Goal: Check status: Check status

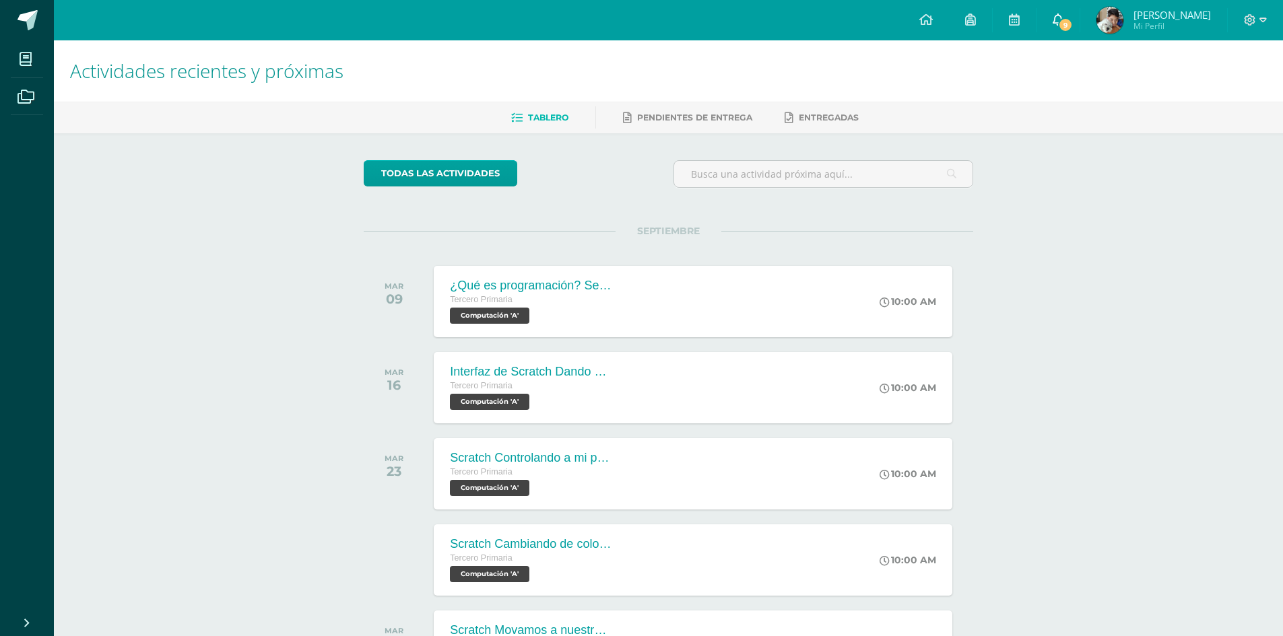
click at [1063, 15] on icon at bounding box center [1057, 19] width 11 height 12
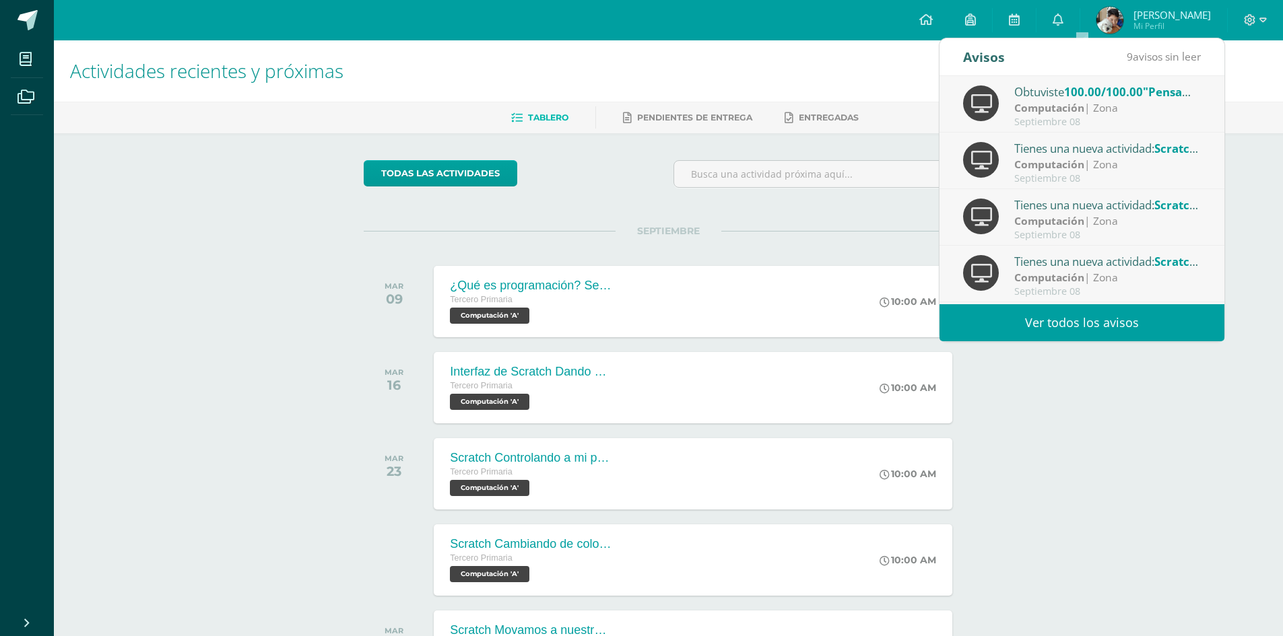
click at [1107, 323] on link "Ver todos los avisos" at bounding box center [1081, 322] width 285 height 37
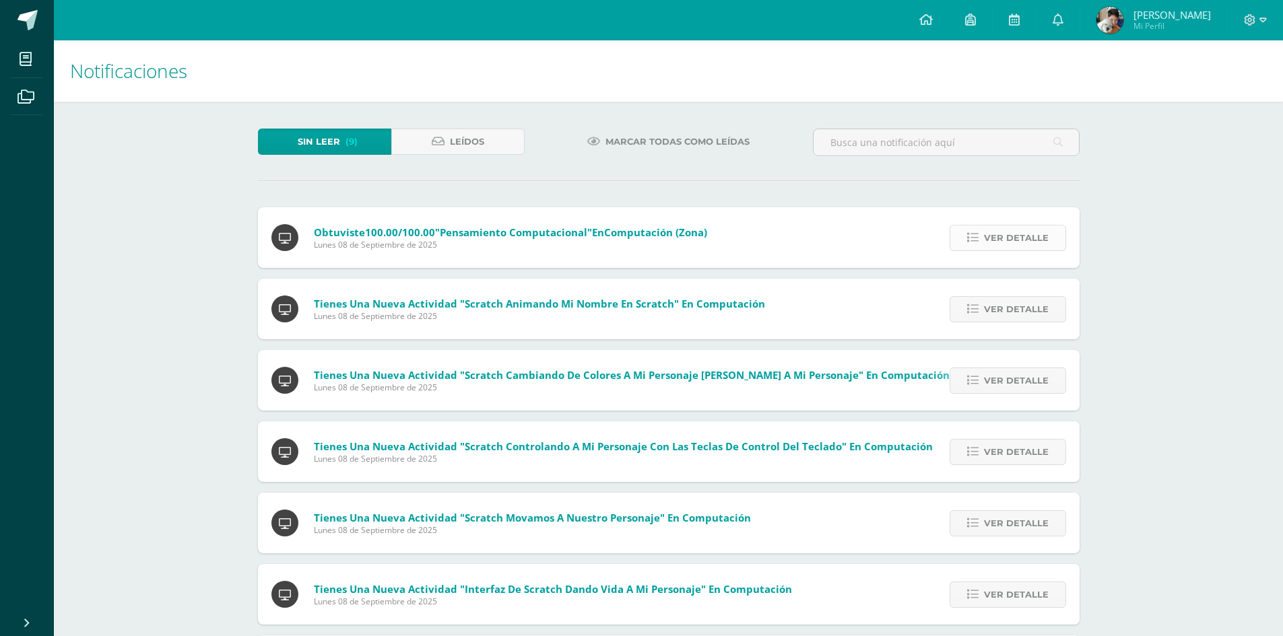
click at [969, 238] on icon at bounding box center [972, 237] width 11 height 11
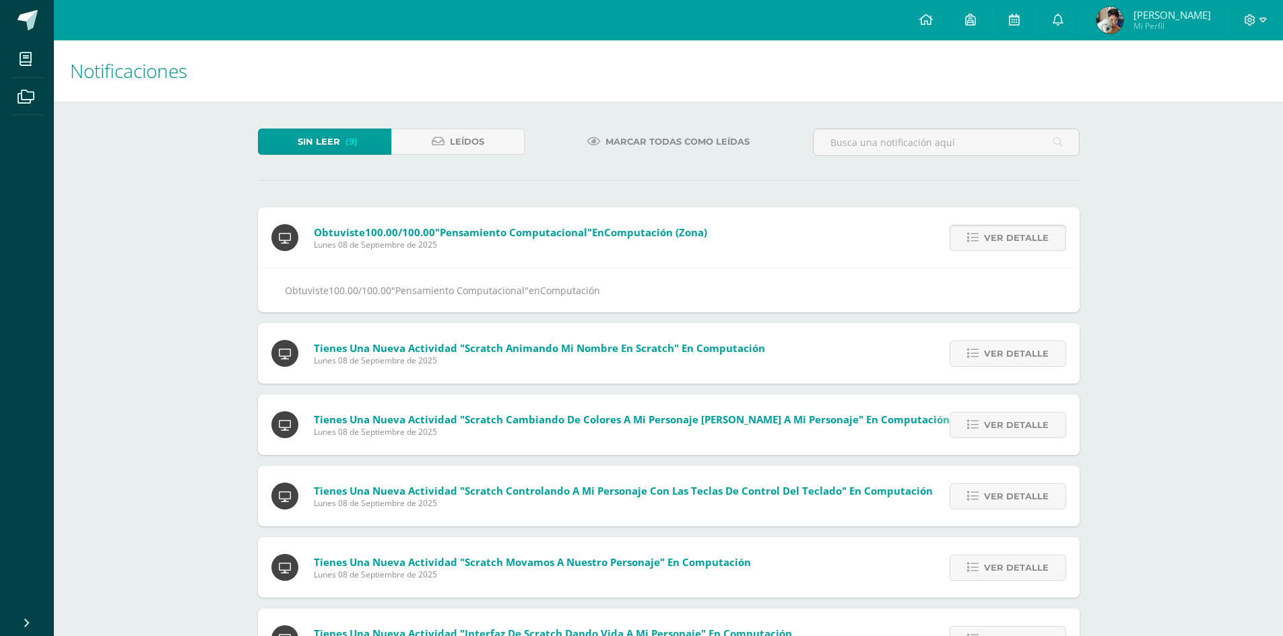
click at [1005, 238] on span "Ver detalle" at bounding box center [1016, 238] width 65 height 25
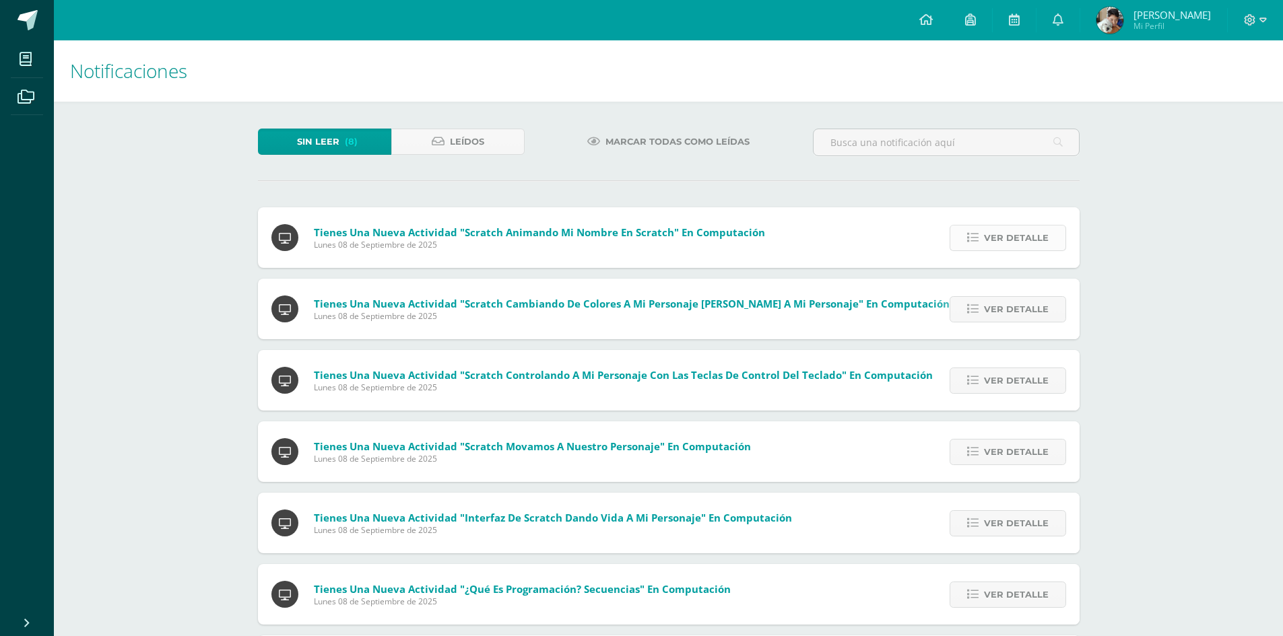
click at [1001, 234] on span "Ver detalle" at bounding box center [1016, 238] width 65 height 25
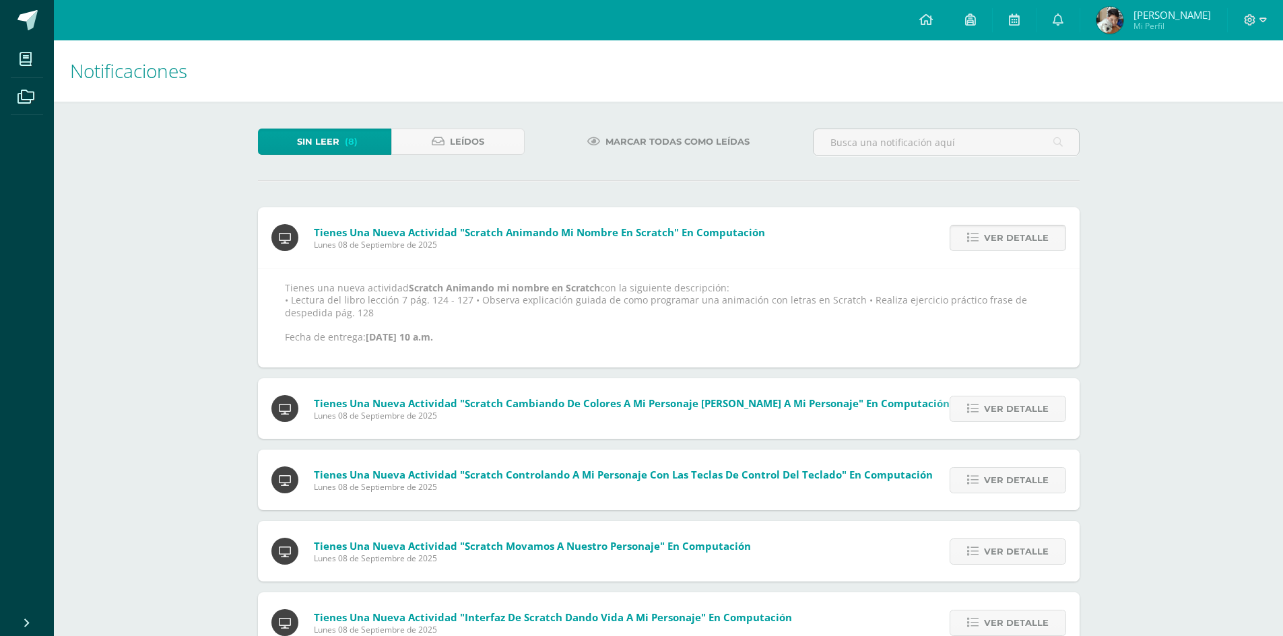
click at [1001, 233] on span "Ver detalle" at bounding box center [1016, 238] width 65 height 25
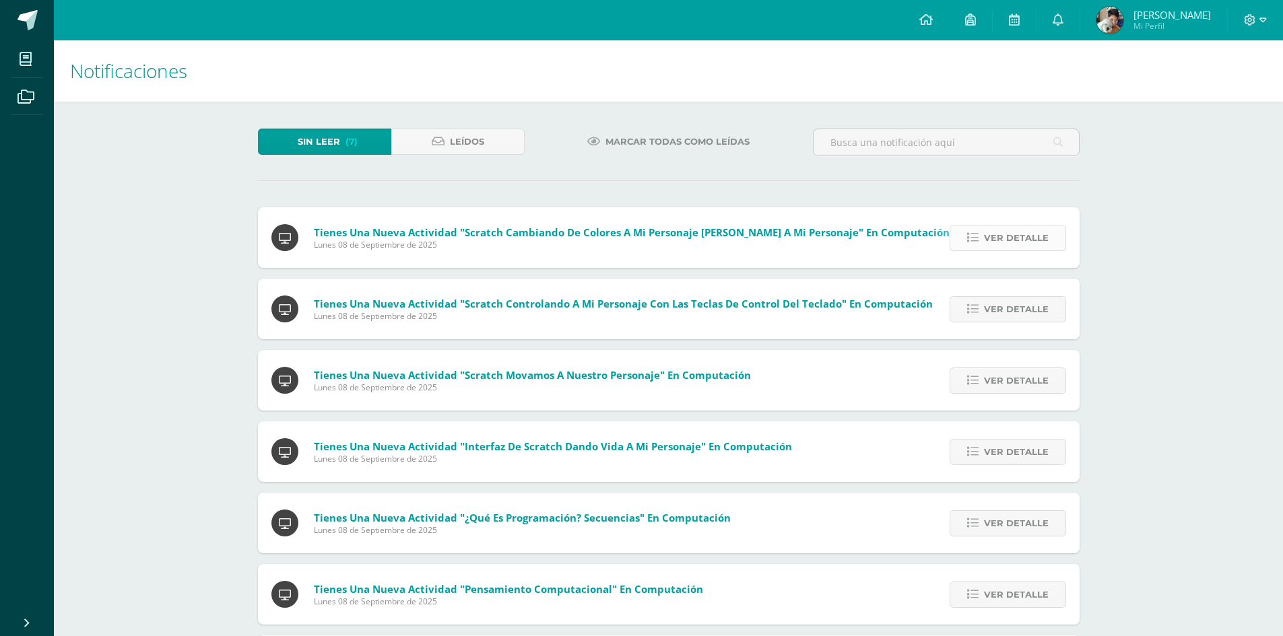
click at [1000, 241] on span "Ver detalle" at bounding box center [1016, 238] width 65 height 25
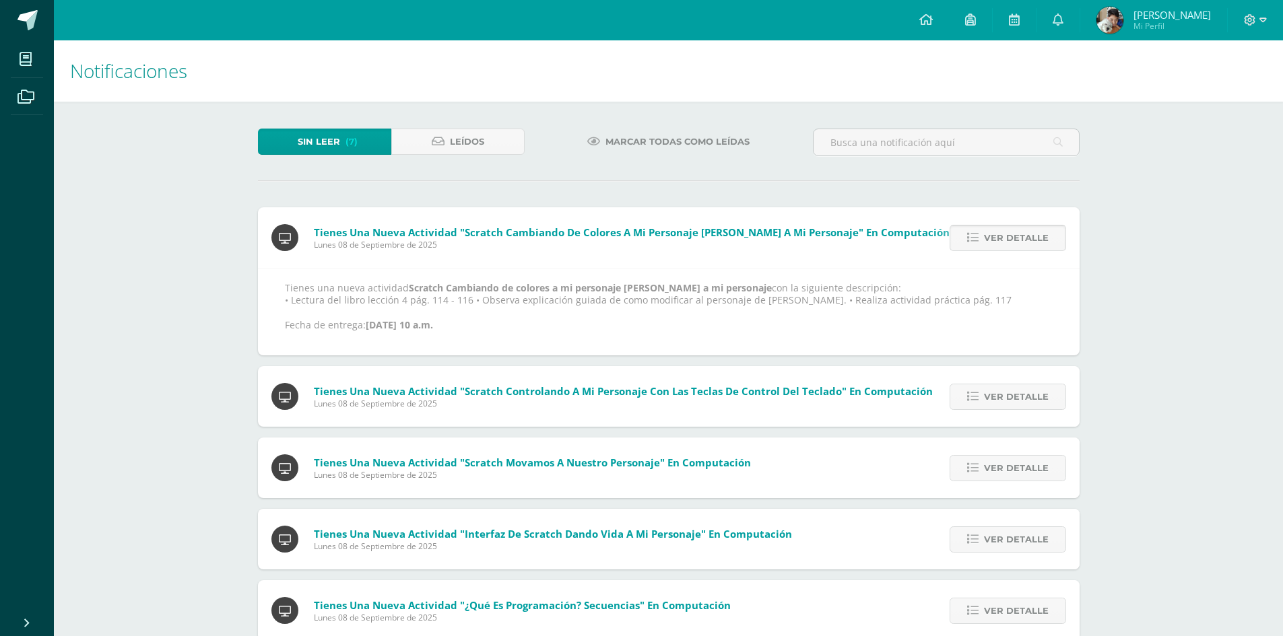
click at [1000, 241] on span "Ver detalle" at bounding box center [1016, 238] width 65 height 25
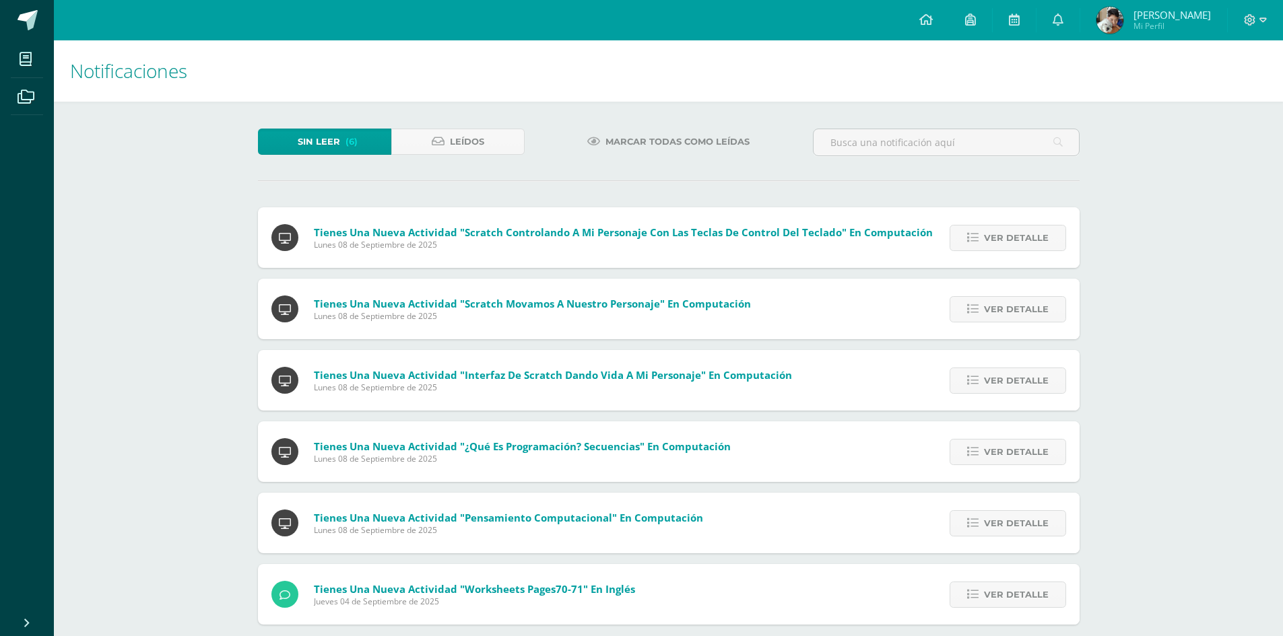
click at [1000, 241] on span "Ver detalle" at bounding box center [1016, 238] width 65 height 25
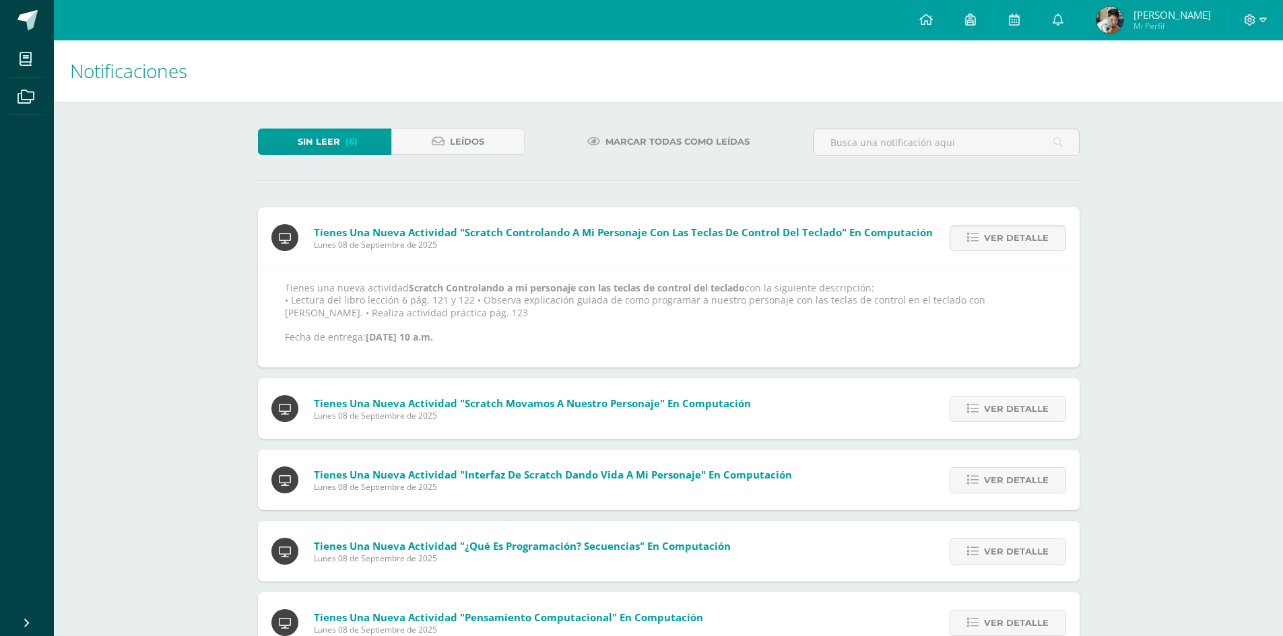
click at [1000, 241] on span "Ver detalle" at bounding box center [1016, 238] width 65 height 25
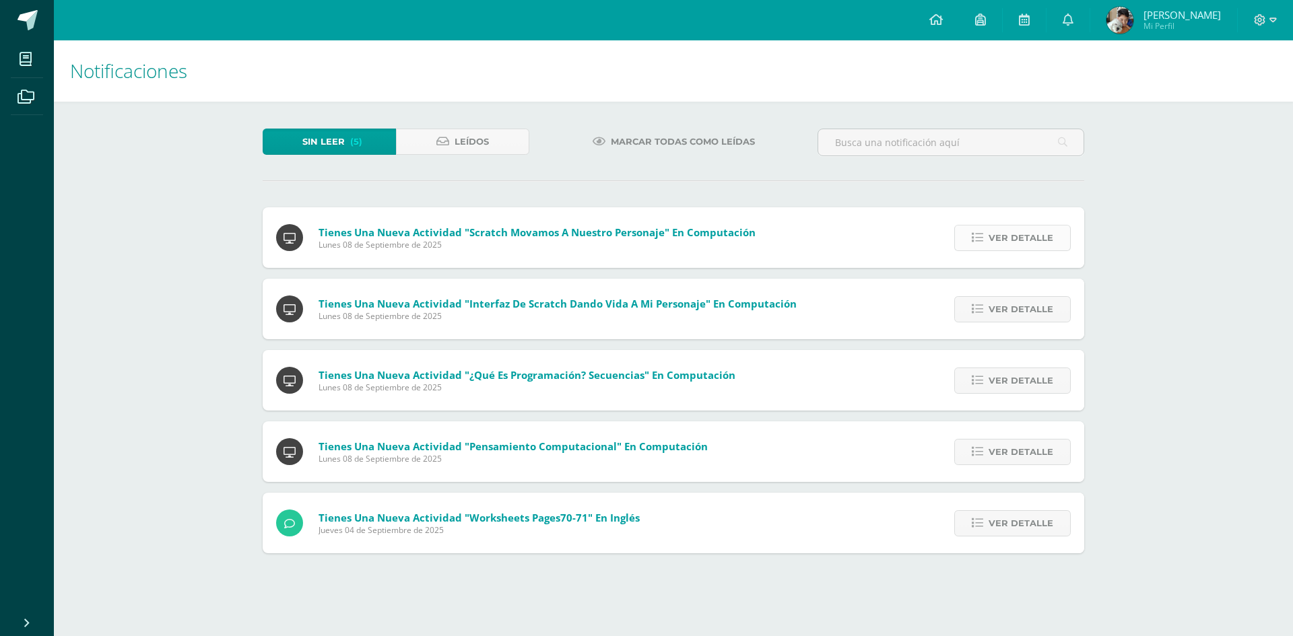
click at [1001, 241] on span "Ver detalle" at bounding box center [1020, 238] width 65 height 25
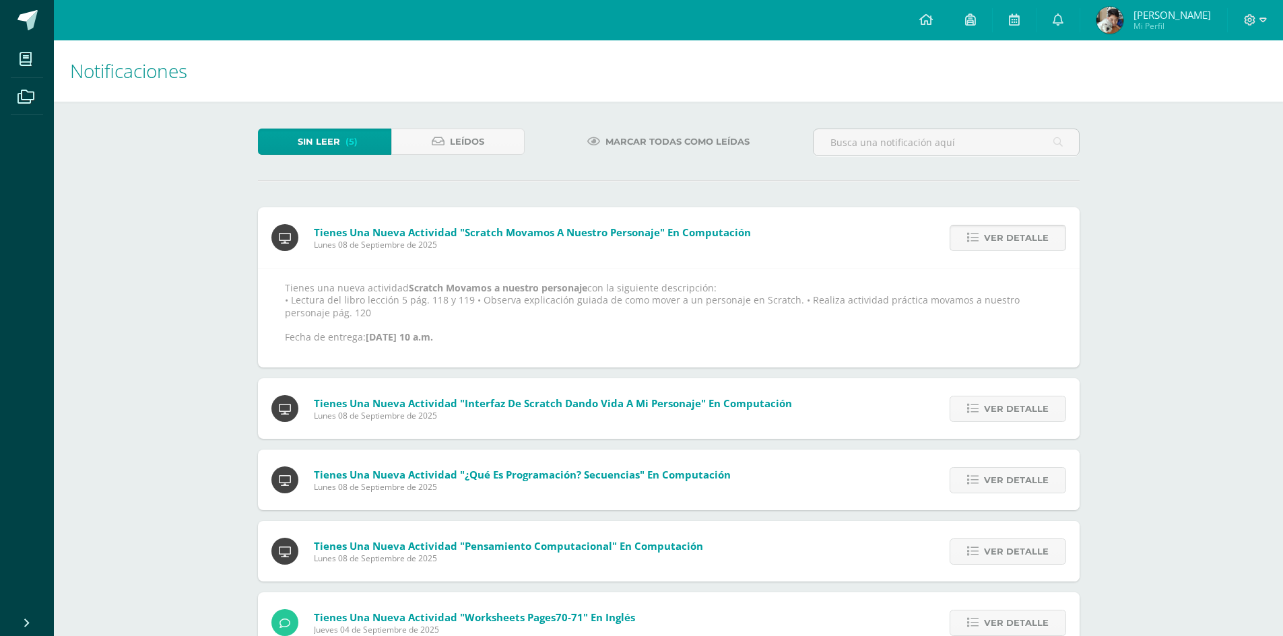
click at [1001, 241] on span "Ver detalle" at bounding box center [1016, 238] width 65 height 25
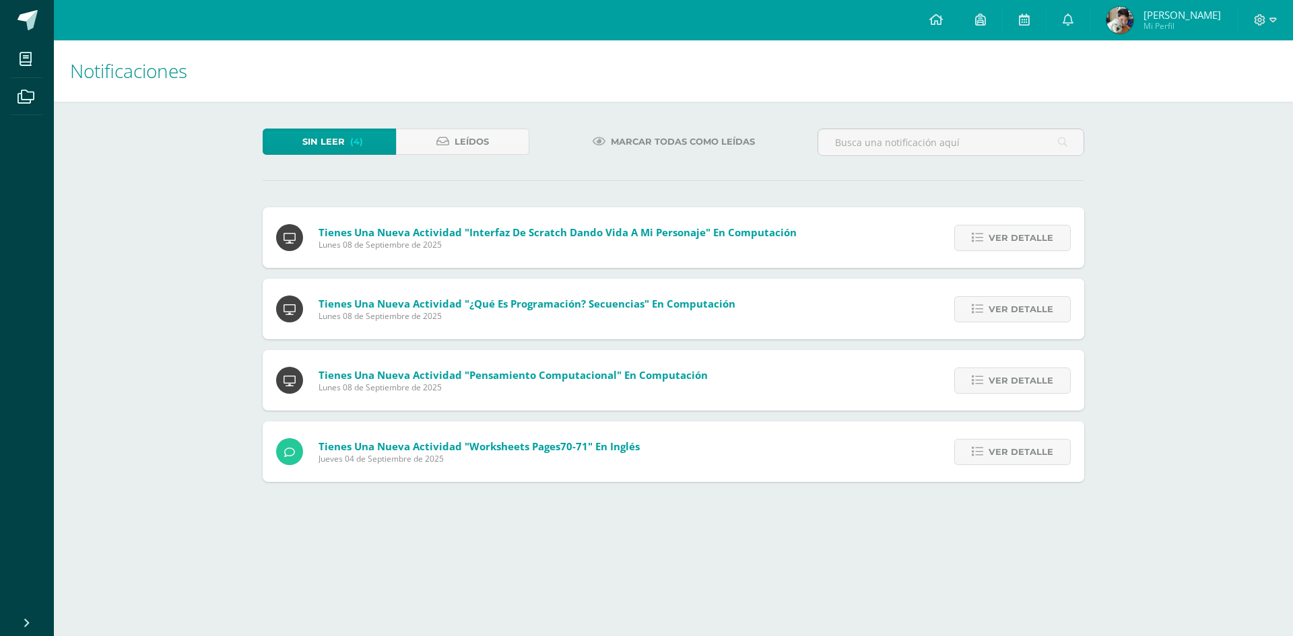
click at [1001, 241] on span "Ver detalle" at bounding box center [1020, 238] width 65 height 25
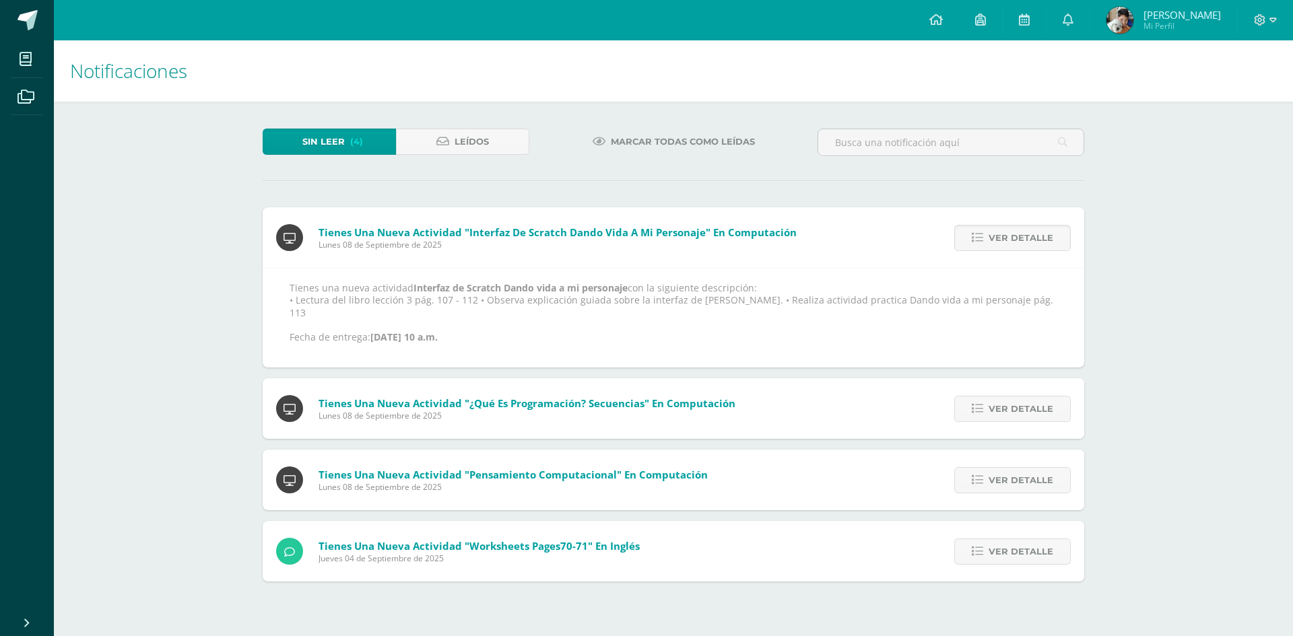
click at [1001, 241] on span "Ver detalle" at bounding box center [1020, 238] width 65 height 25
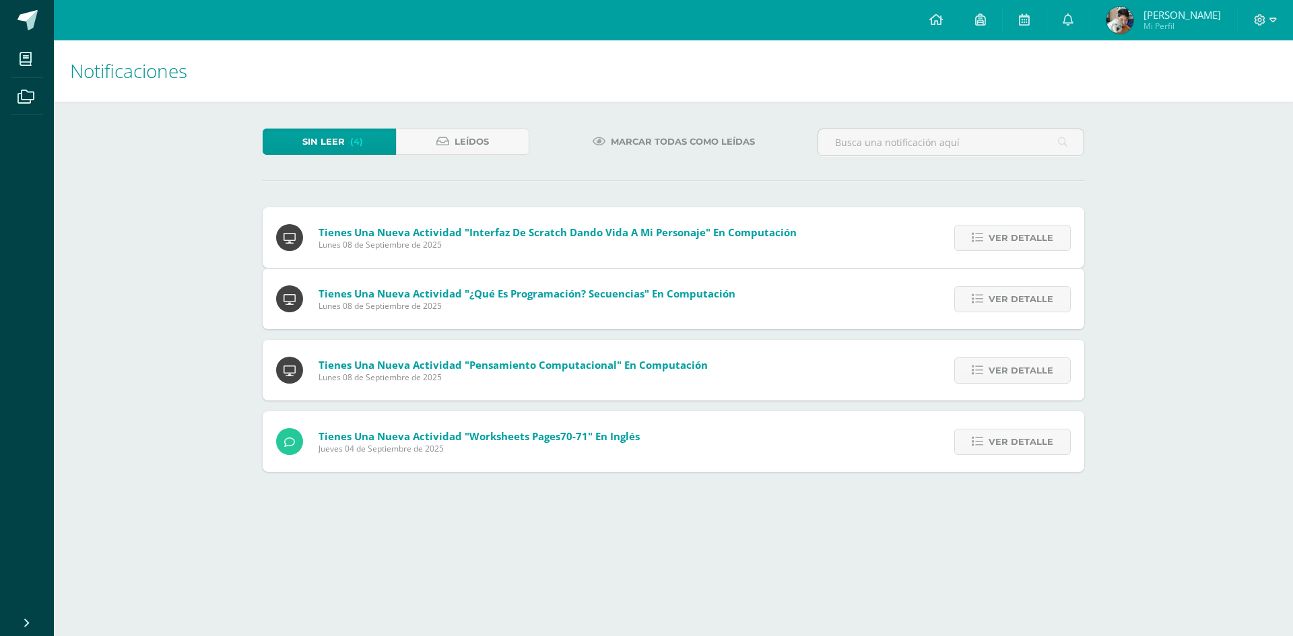
click at [1001, 241] on div "Tienes una nueva actividad "Interfaz de Scratch Dando vida a mi personaje" En C…" at bounding box center [673, 339] width 821 height 265
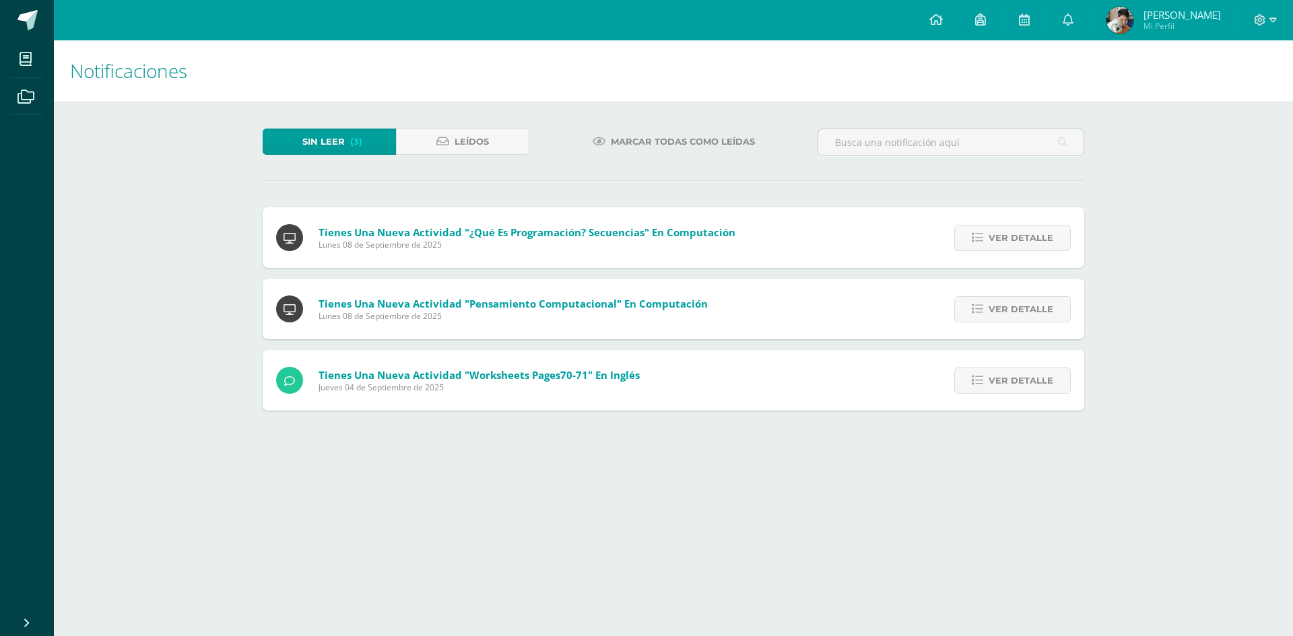
click at [1001, 241] on span "Ver detalle" at bounding box center [1020, 238] width 65 height 25
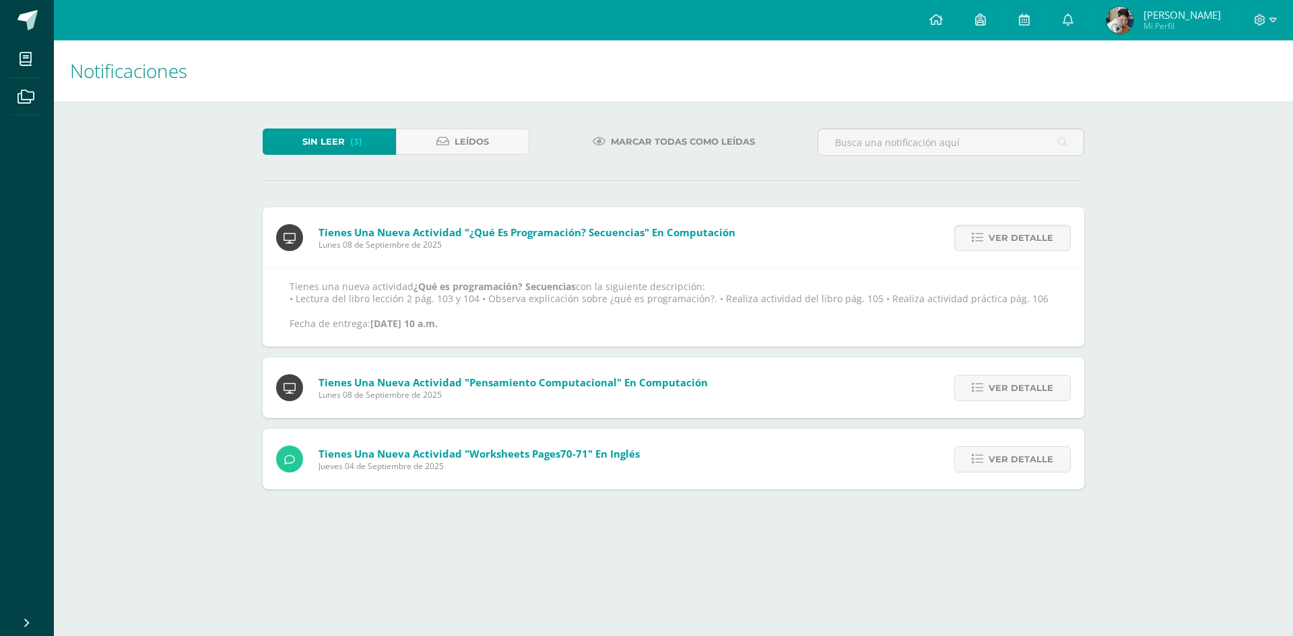
click at [1001, 241] on span "Ver detalle" at bounding box center [1020, 238] width 65 height 25
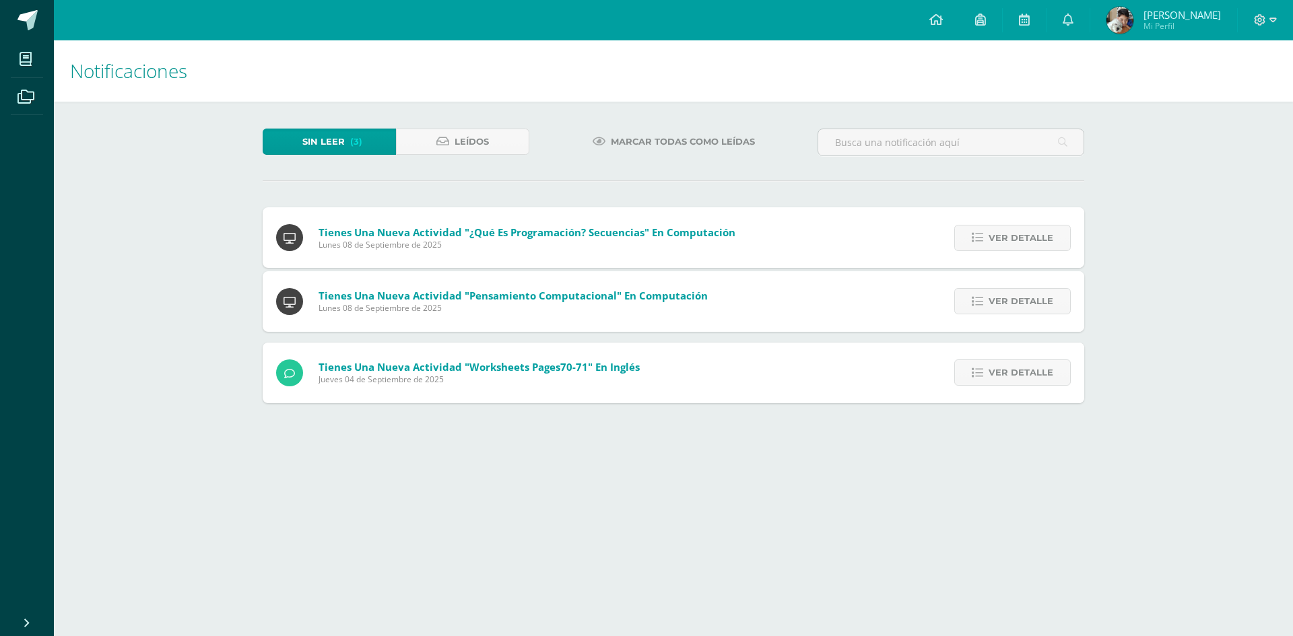
click at [1001, 241] on span "Ver detalle" at bounding box center [1020, 238] width 65 height 25
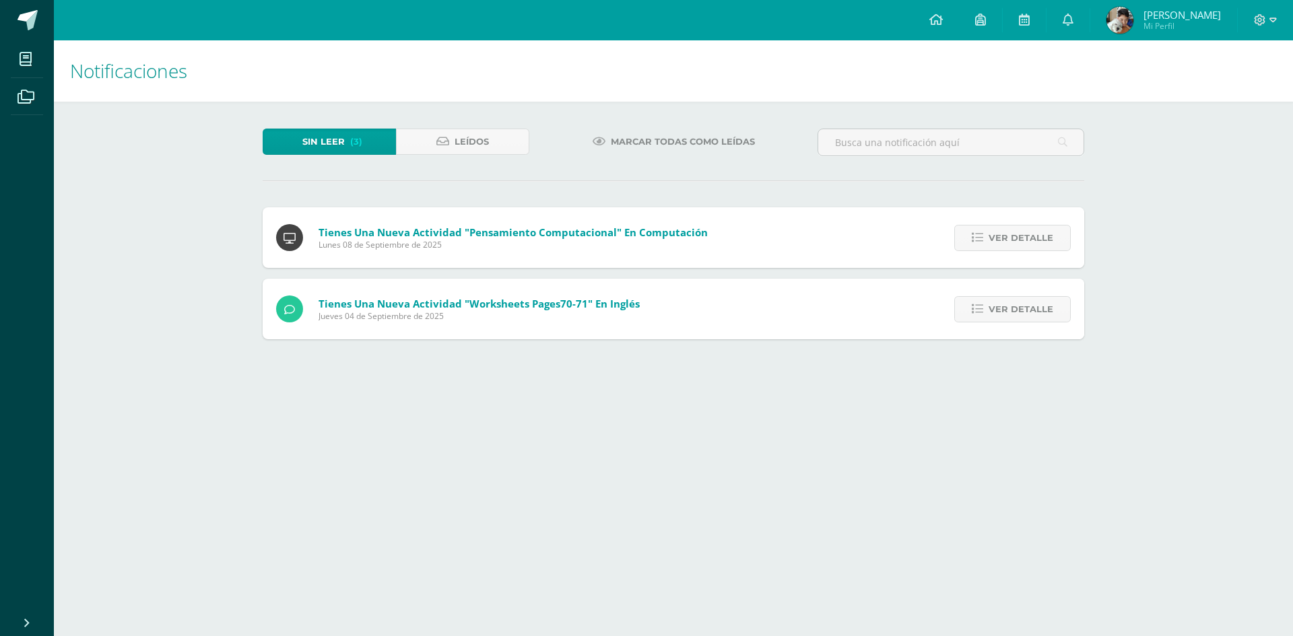
click at [1001, 241] on span "Ver detalle" at bounding box center [1020, 238] width 65 height 25
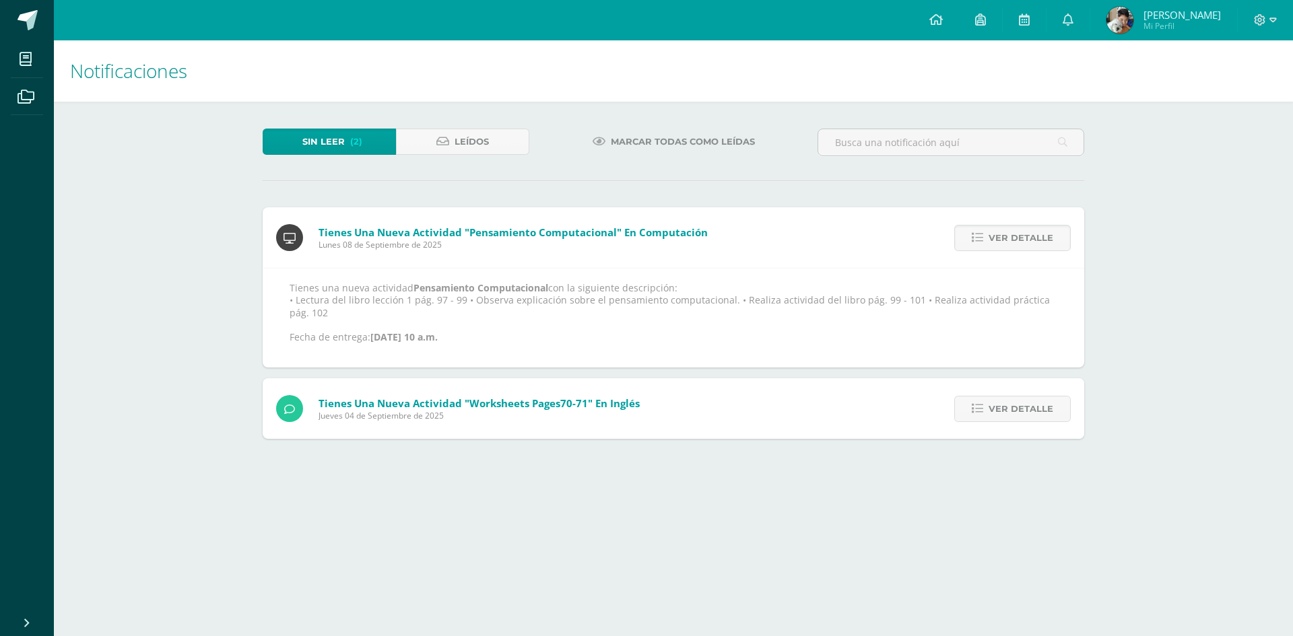
click at [1001, 241] on span "Ver detalle" at bounding box center [1020, 238] width 65 height 25
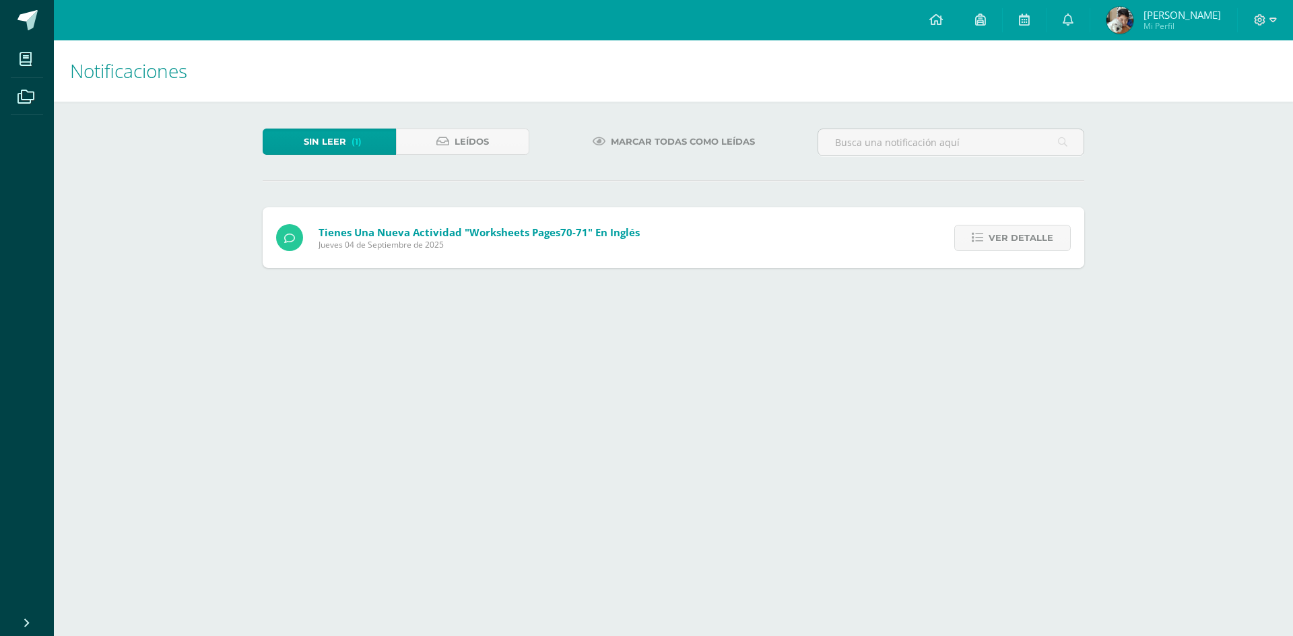
click at [1001, 241] on span "Ver detalle" at bounding box center [1020, 238] width 65 height 25
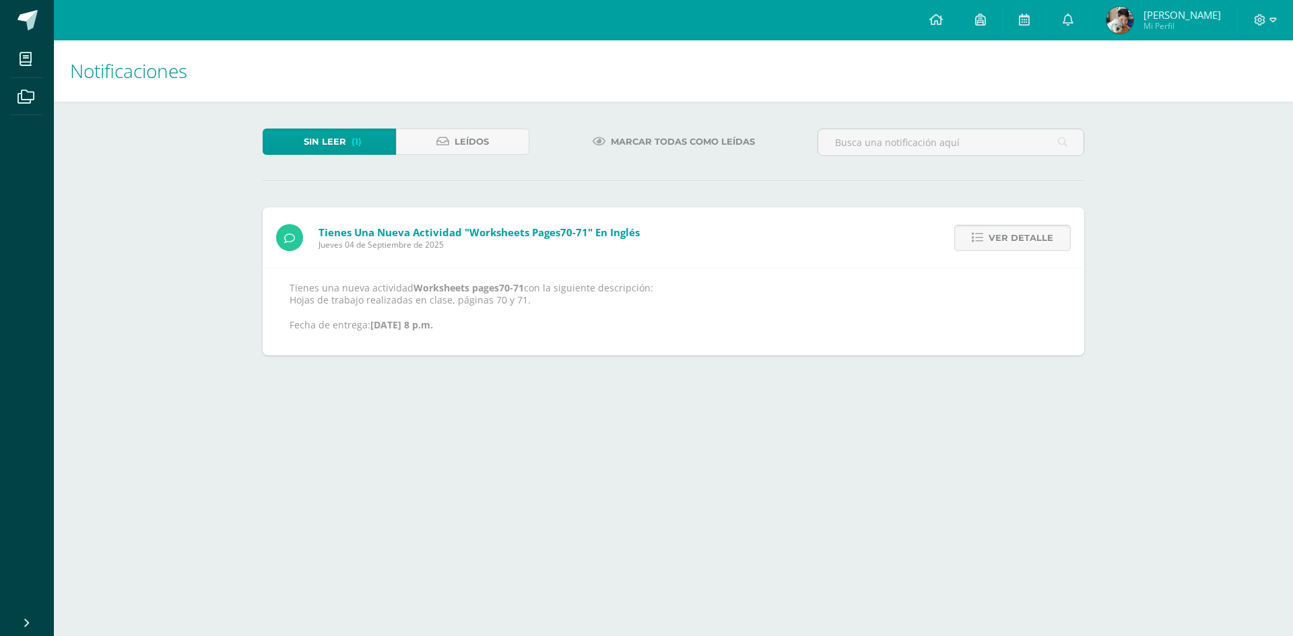
click at [1040, 226] on span "Ver detalle" at bounding box center [1020, 238] width 65 height 25
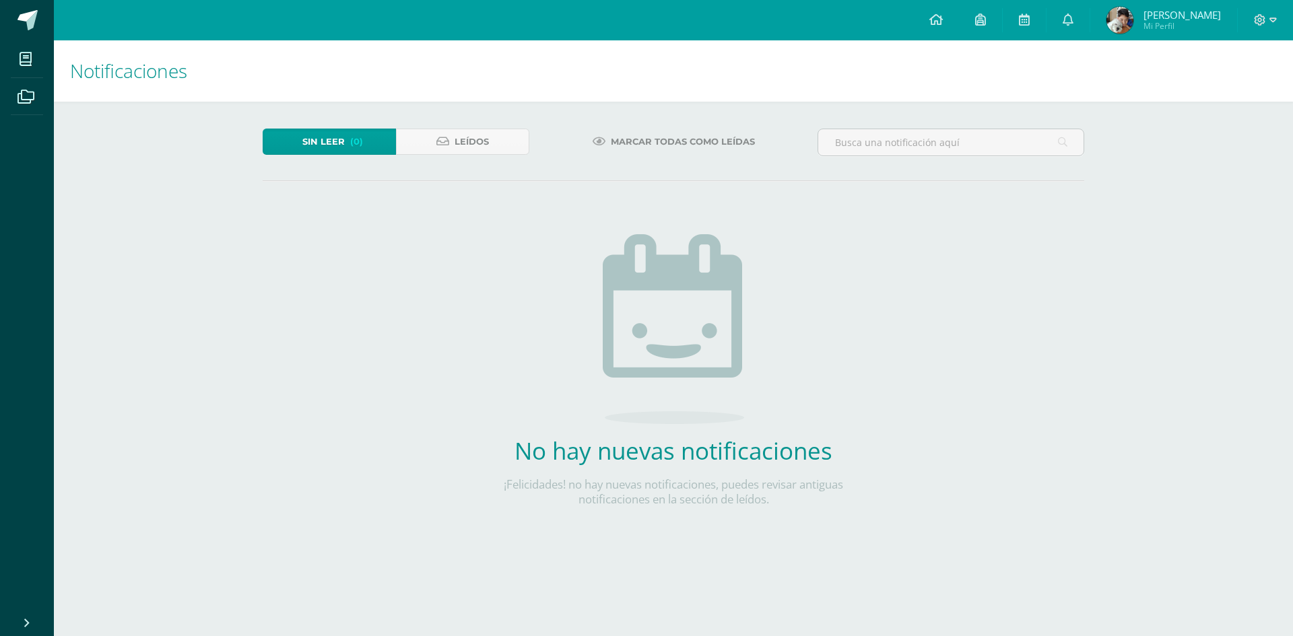
click at [1163, 21] on span "Ian Rodrigo Mi Perfil" at bounding box center [1164, 20] width 120 height 27
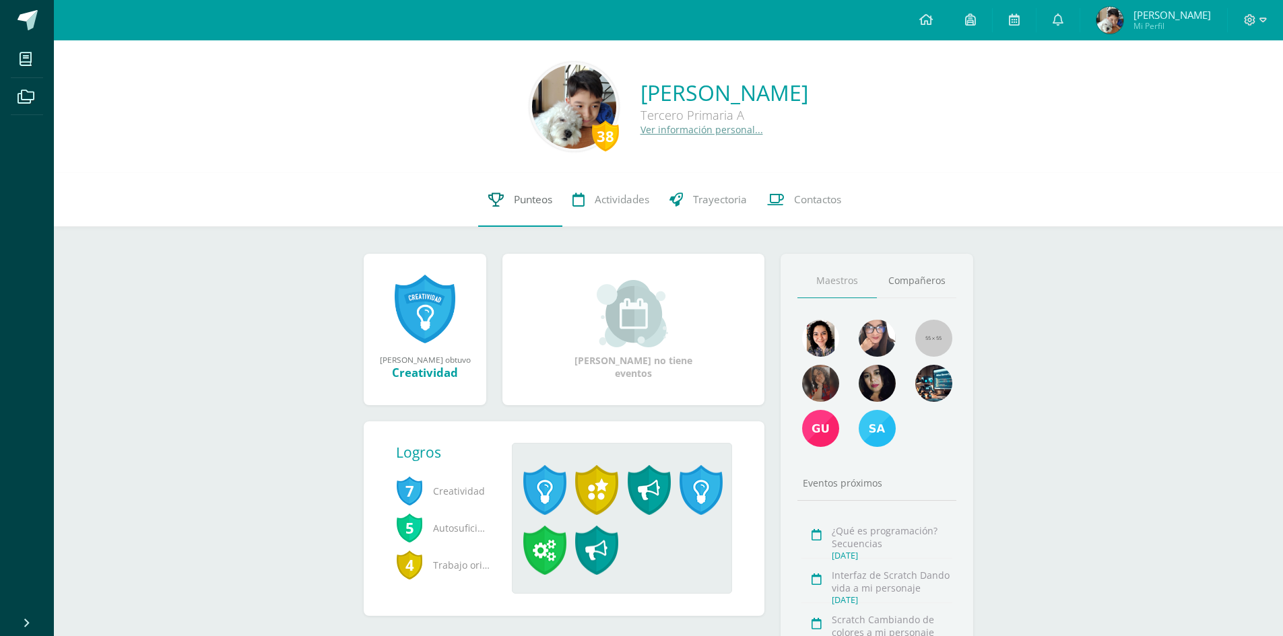
click at [498, 201] on icon at bounding box center [495, 200] width 15 height 14
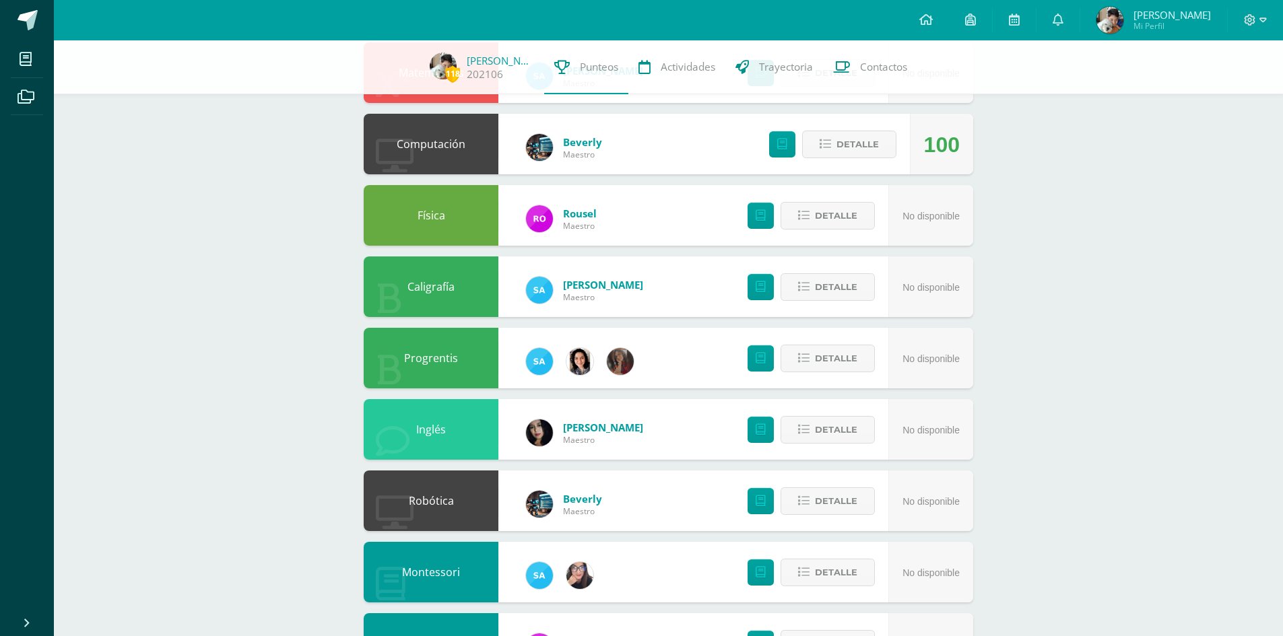
scroll to position [805, 0]
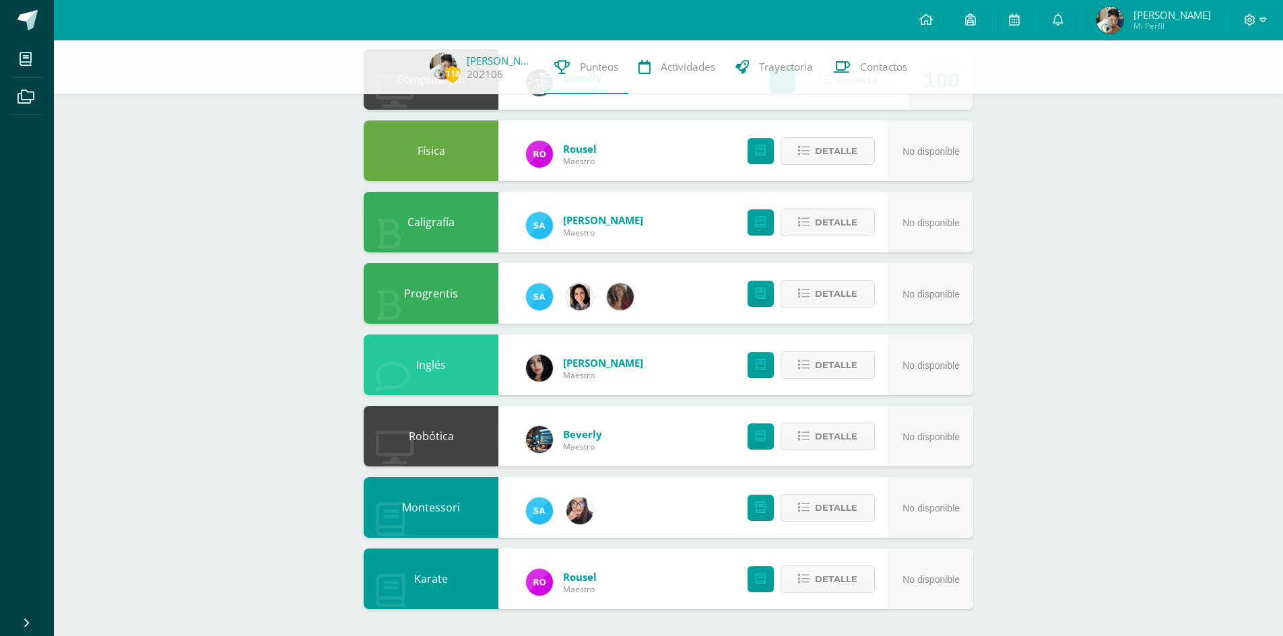
click at [558, 445] on div "Beverly Maestro" at bounding box center [563, 439] width 103 height 61
click at [549, 444] on img at bounding box center [539, 439] width 27 height 27
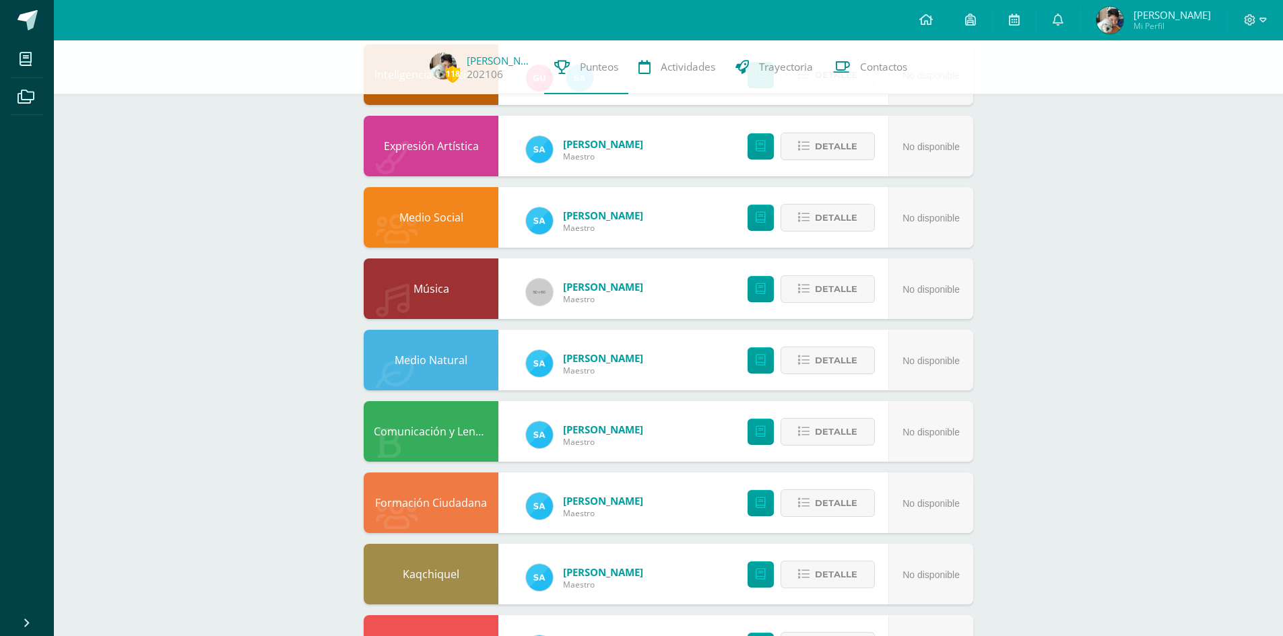
scroll to position [0, 0]
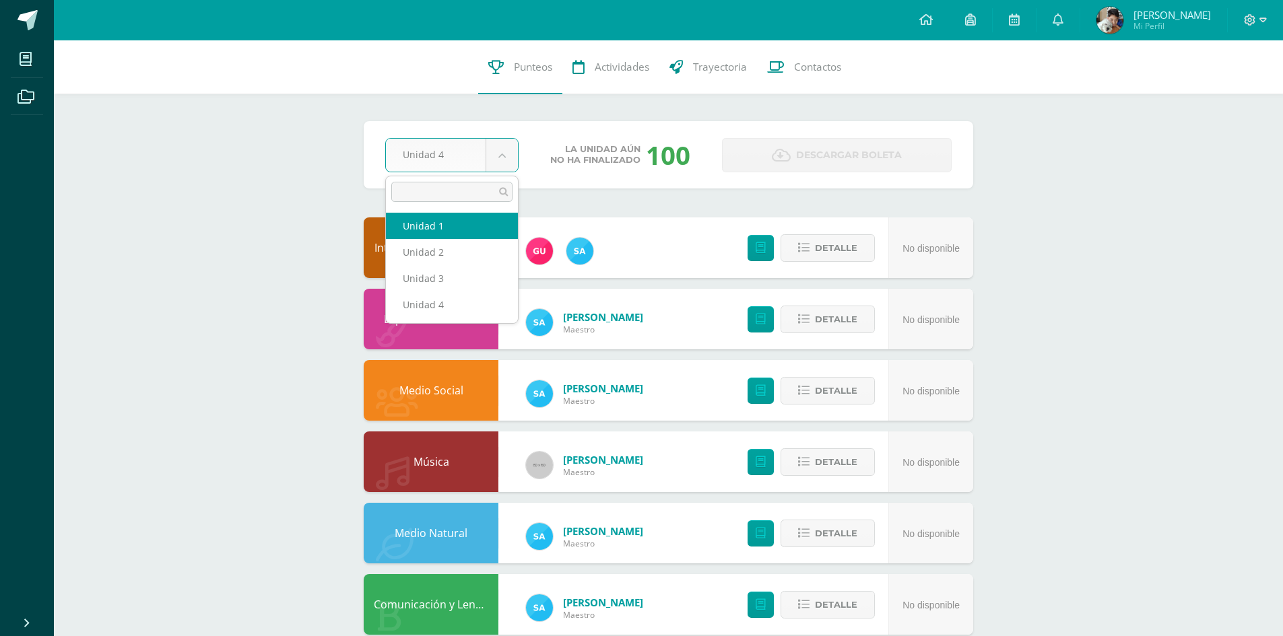
select select "Unidad 1"
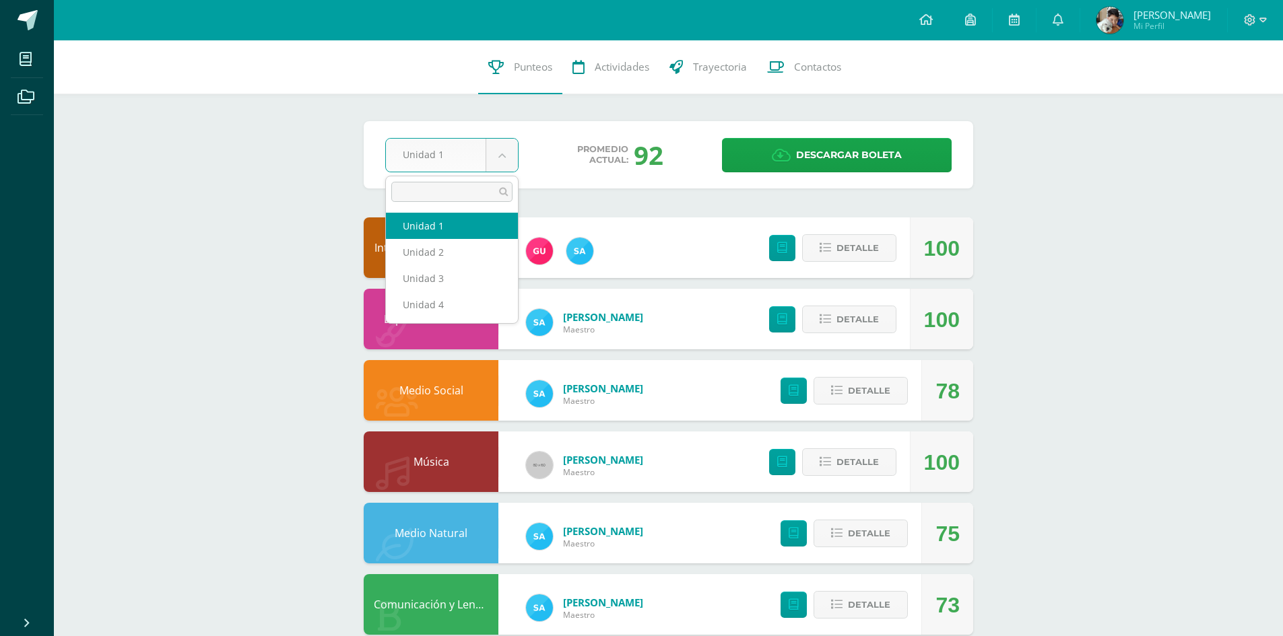
select select "Unidad 2"
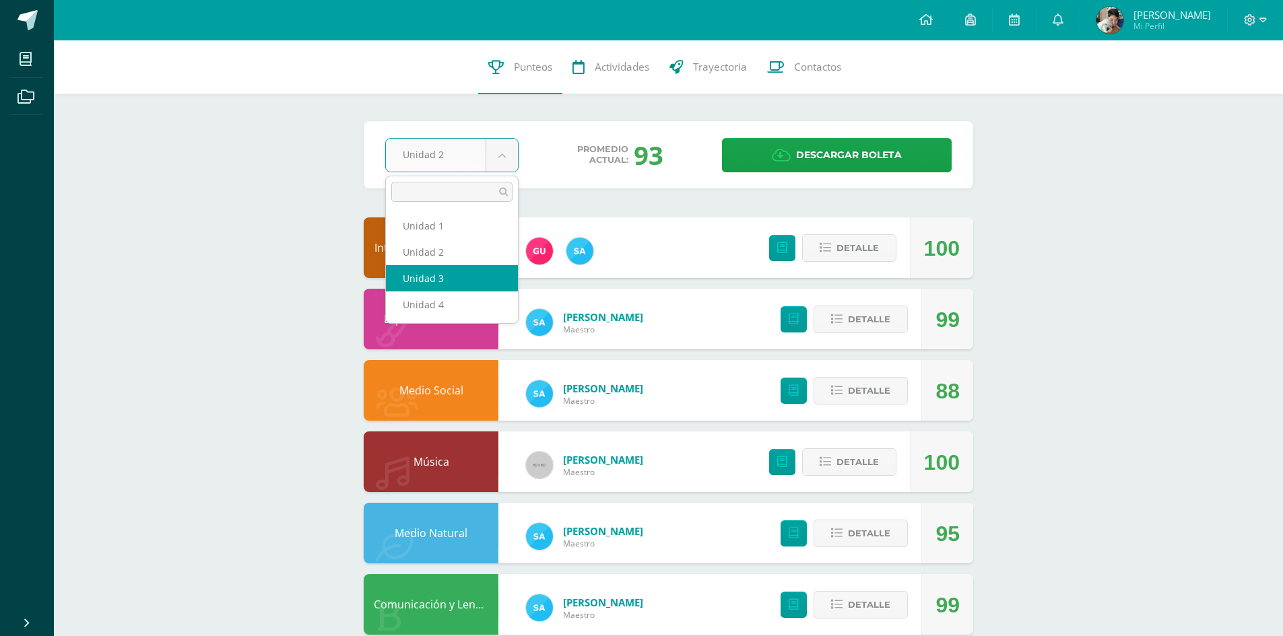
select select "Unidad 3"
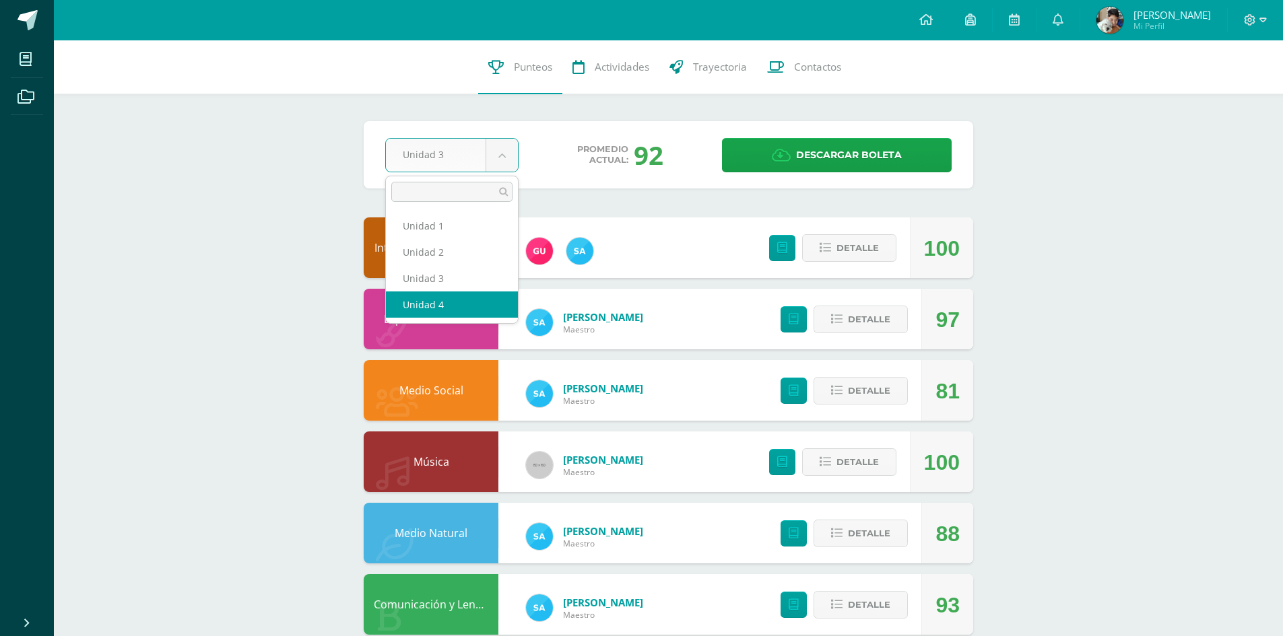
select select "Unidad 4"
